Goal: Task Accomplishment & Management: Manage account settings

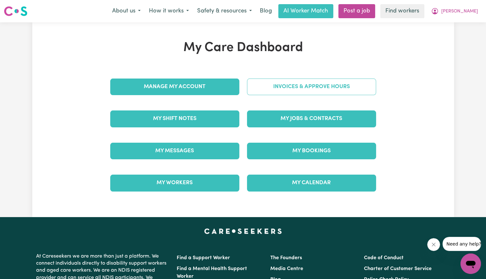
click at [302, 85] on link "Invoices & Approve Hours" at bounding box center [311, 87] width 129 height 17
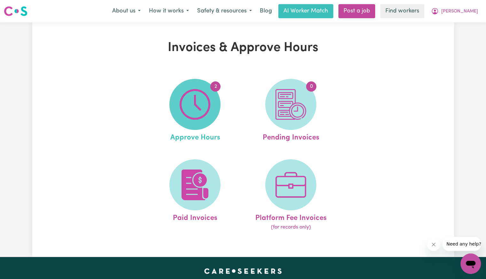
click at [208, 104] on img at bounding box center [195, 104] width 31 height 31
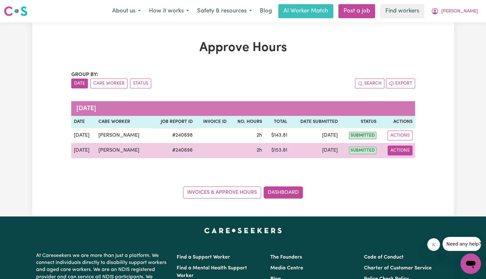
click at [397, 152] on button "Actions" at bounding box center [400, 151] width 25 height 10
click at [396, 167] on icon "View job report 240696" at bounding box center [396, 165] width 5 height 3
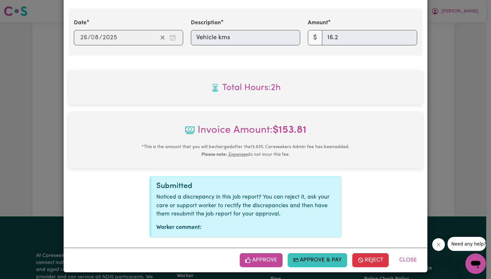
scroll to position [261, 0]
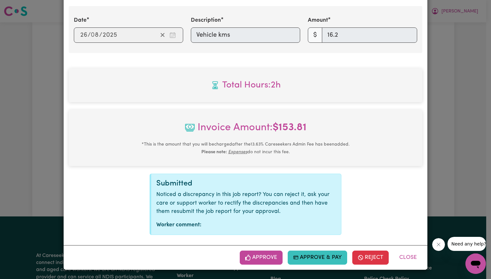
click at [264, 260] on button "Approve" at bounding box center [261, 258] width 43 height 14
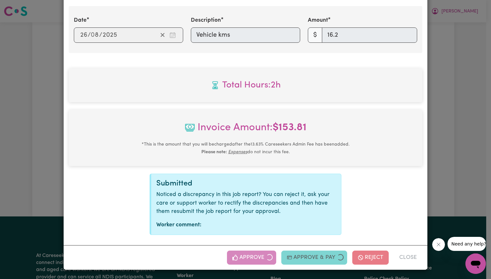
scroll to position [158, 0]
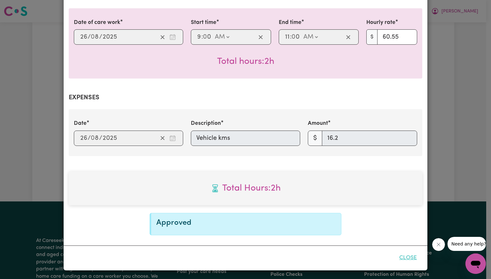
click at [397, 258] on button "Close" at bounding box center [408, 258] width 28 height 14
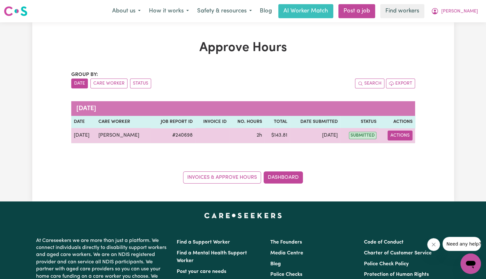
click at [398, 136] on button "Actions" at bounding box center [400, 136] width 25 height 10
click at [401, 151] on link "View Job Report" at bounding box center [416, 150] width 55 height 13
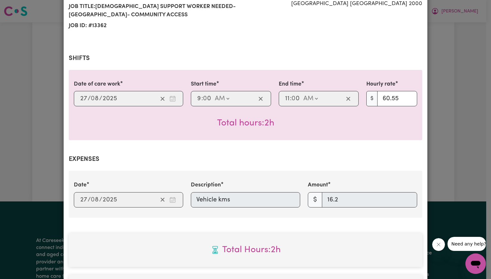
scroll to position [256, 0]
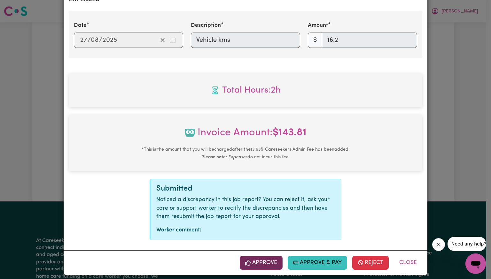
click at [268, 267] on button "Approve" at bounding box center [261, 263] width 43 height 14
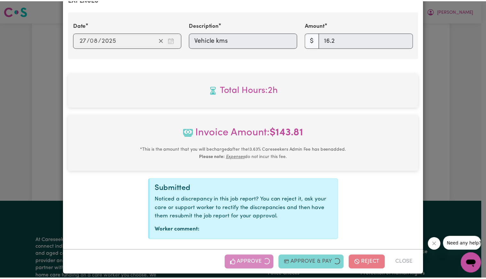
scroll to position [158, 0]
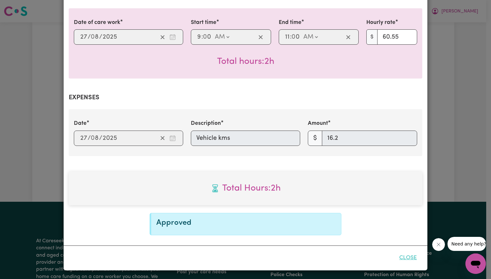
click at [407, 260] on button "Close" at bounding box center [408, 258] width 28 height 14
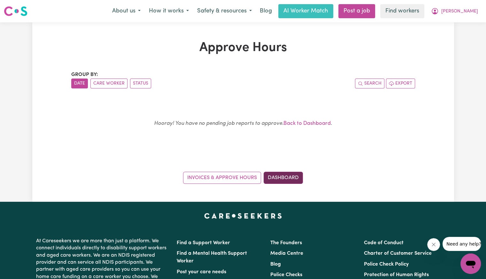
click at [284, 182] on link "Dashboard" at bounding box center [283, 178] width 39 height 12
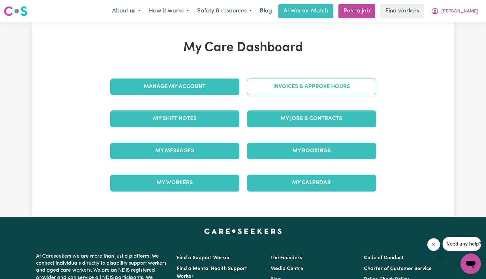
click at [318, 89] on link "Invoices & Approve Hours" at bounding box center [311, 87] width 129 height 17
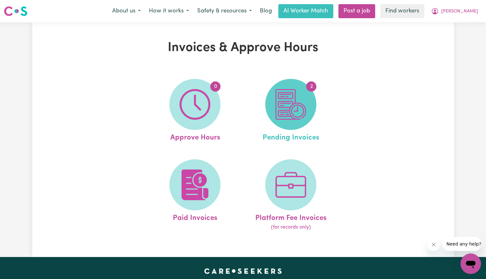
click at [300, 105] on img at bounding box center [291, 104] width 31 height 31
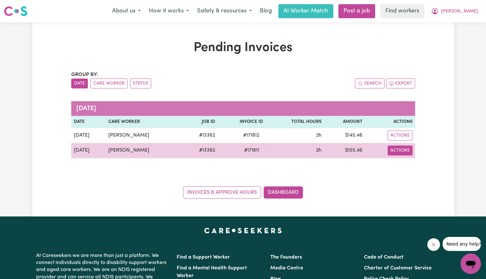
click at [393, 141] on button "Actions" at bounding box center [400, 136] width 25 height 10
click at [405, 172] on link "Make Payment" at bounding box center [418, 178] width 58 height 13
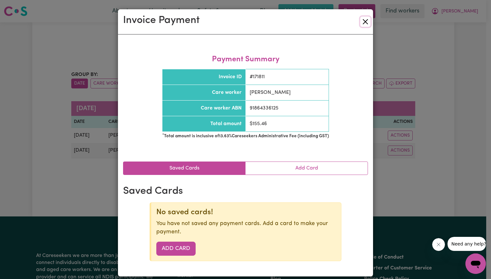
click at [362, 25] on button "Close" at bounding box center [365, 22] width 10 height 10
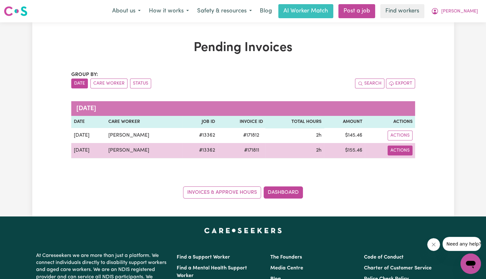
click at [404, 141] on button "Actions" at bounding box center [400, 136] width 25 height 10
click at [407, 163] on link "Download Invoice" at bounding box center [418, 165] width 58 height 13
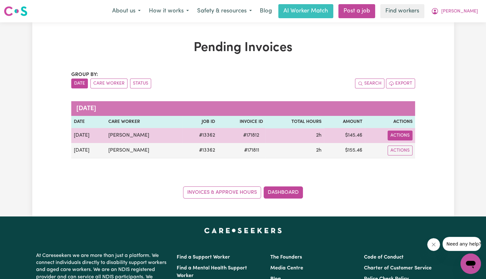
click at [394, 136] on button "Actions" at bounding box center [400, 136] width 25 height 10
click at [395, 148] on span "Download invoice #171812" at bounding box center [396, 150] width 5 height 5
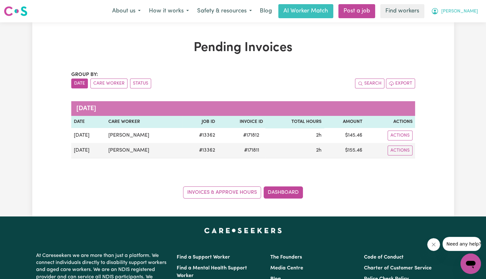
click at [467, 10] on span "[PERSON_NAME]" at bounding box center [459, 11] width 37 height 7
click at [465, 34] on link "Logout" at bounding box center [457, 37] width 51 height 12
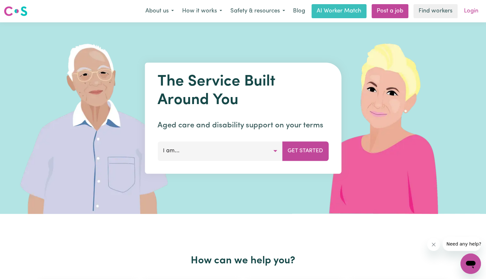
click at [477, 9] on link "Login" at bounding box center [471, 11] width 22 height 14
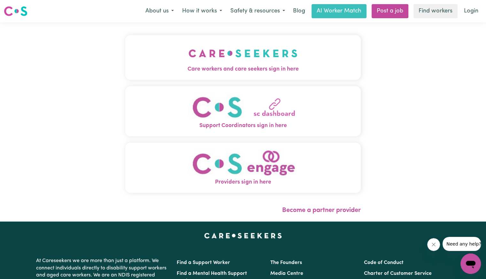
click at [154, 82] on div "Care workers and care seekers sign in here Support Coordinators sign in here Pr…" at bounding box center [243, 117] width 236 height 164
click at [160, 68] on span "Care workers and care seekers sign in here" at bounding box center [243, 69] width 236 height 8
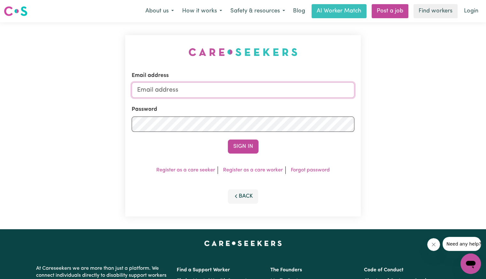
click at [226, 91] on input "Email address" at bounding box center [243, 89] width 223 height 15
type input "[EMAIL_ADDRESS][DOMAIN_NAME]"
click at [191, 112] on div "Password" at bounding box center [243, 118] width 223 height 26
click at [190, 115] on div "Password" at bounding box center [243, 118] width 223 height 26
click at [228, 140] on button "Sign In" at bounding box center [243, 147] width 31 height 14
